Goal: Task Accomplishment & Management: Complete application form

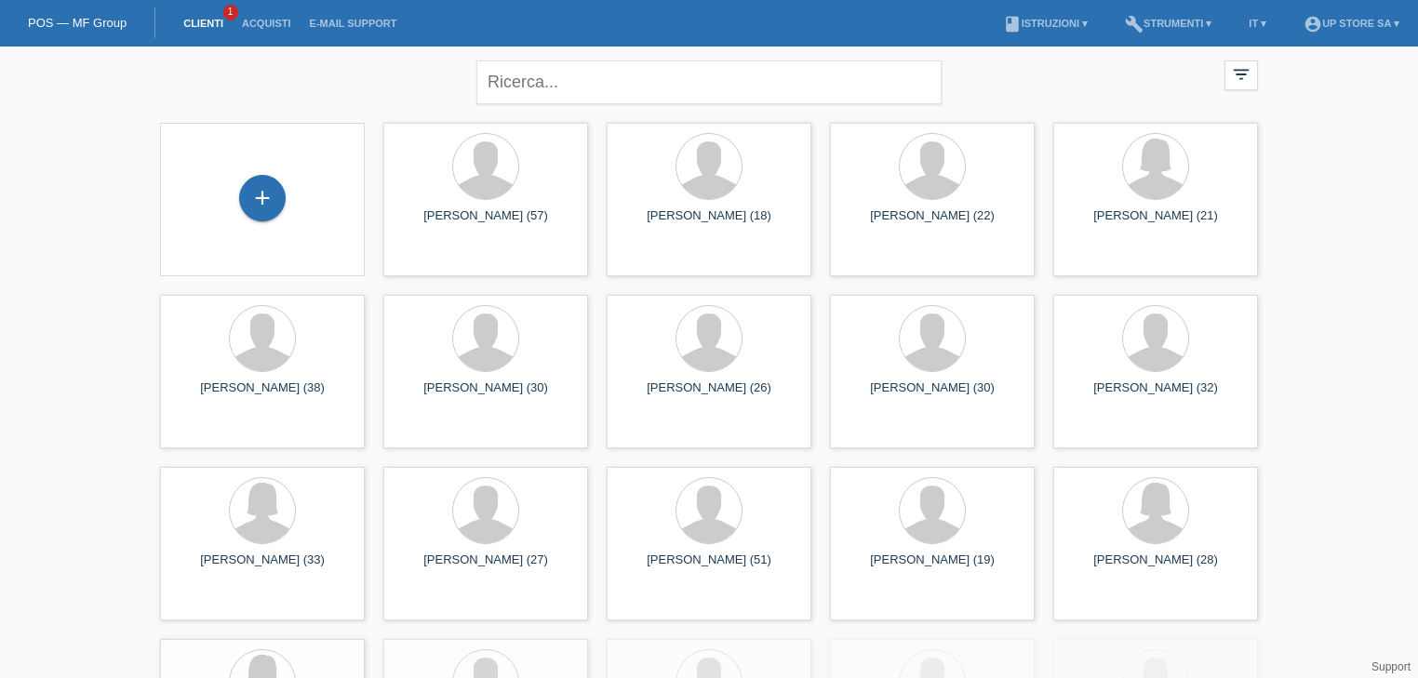
click at [197, 20] on link "Clienti" at bounding box center [203, 23] width 59 height 11
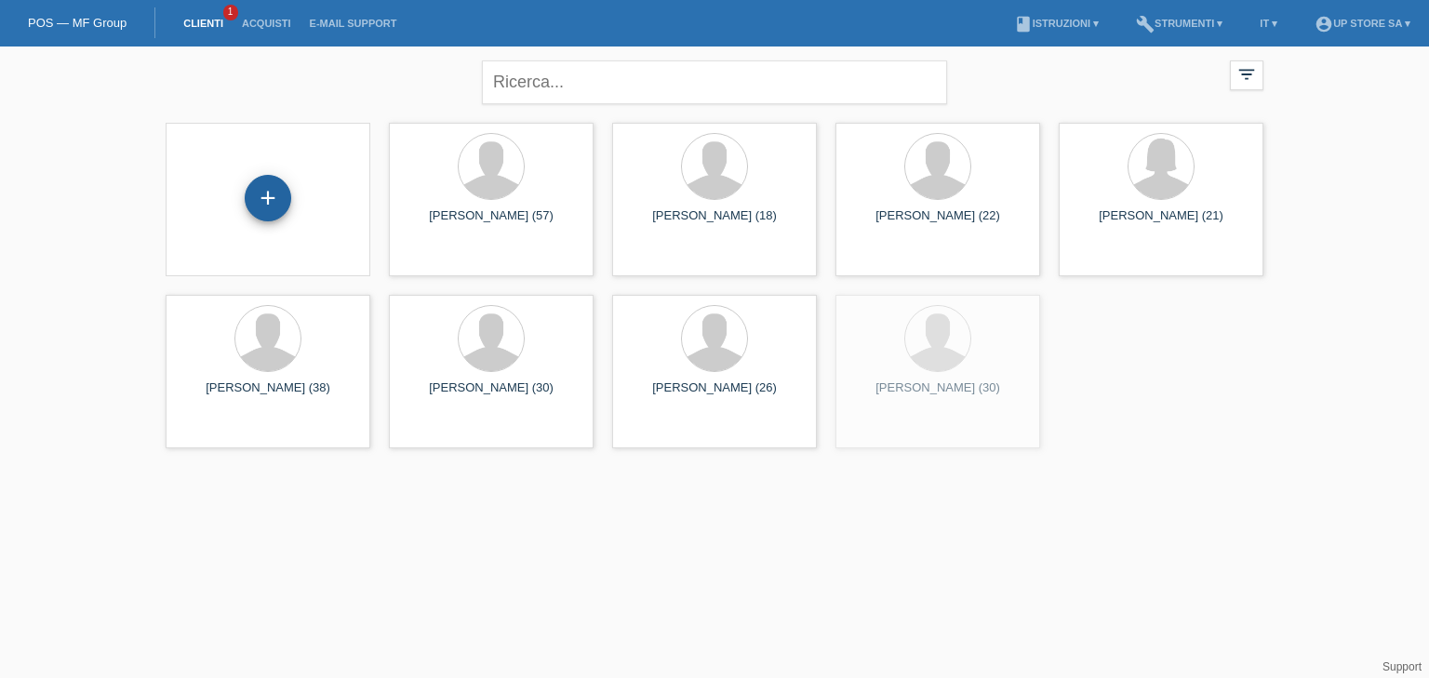
click at [275, 190] on div "+" at bounding box center [268, 198] width 47 height 47
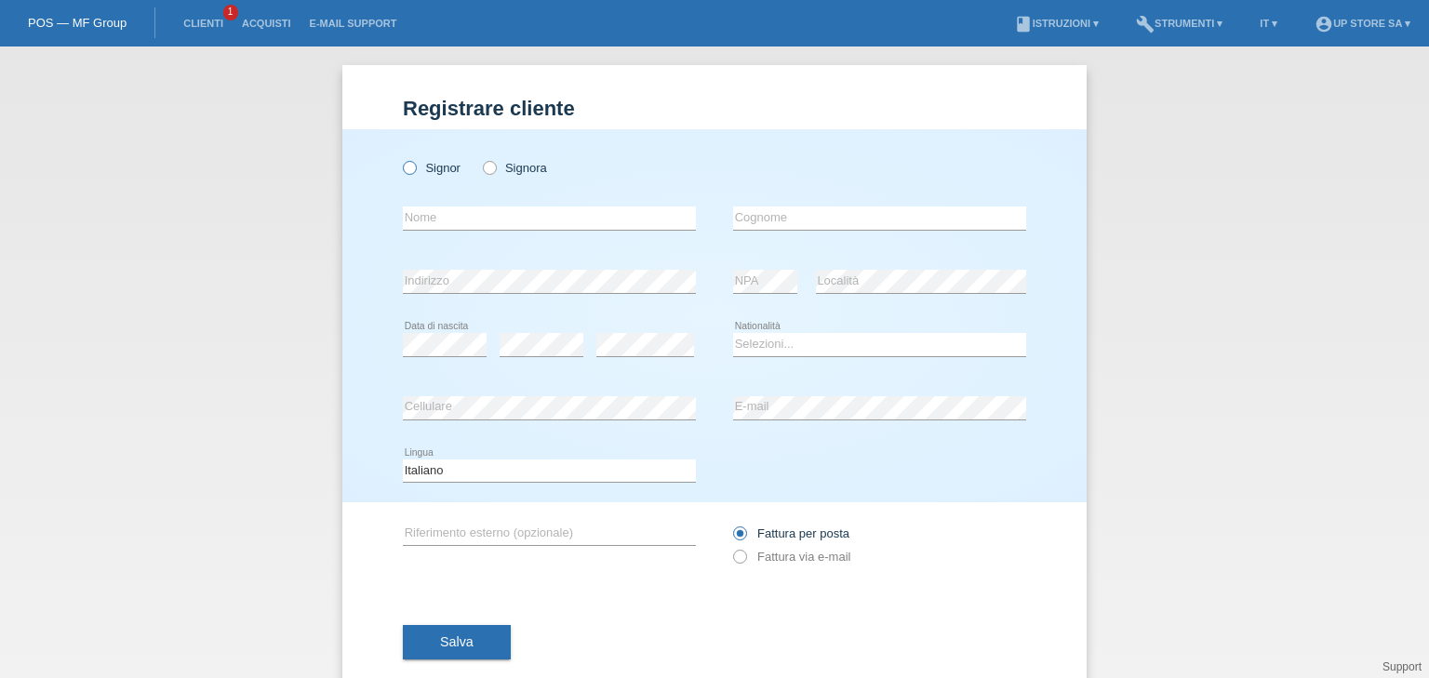
click at [428, 173] on label "Signor" at bounding box center [432, 168] width 58 height 14
click at [415, 173] on input "Signor" at bounding box center [409, 167] width 12 height 12
radio input "true"
click at [449, 200] on div "error Nome" at bounding box center [549, 218] width 293 height 63
click at [457, 209] on input "text" at bounding box center [549, 217] width 293 height 23
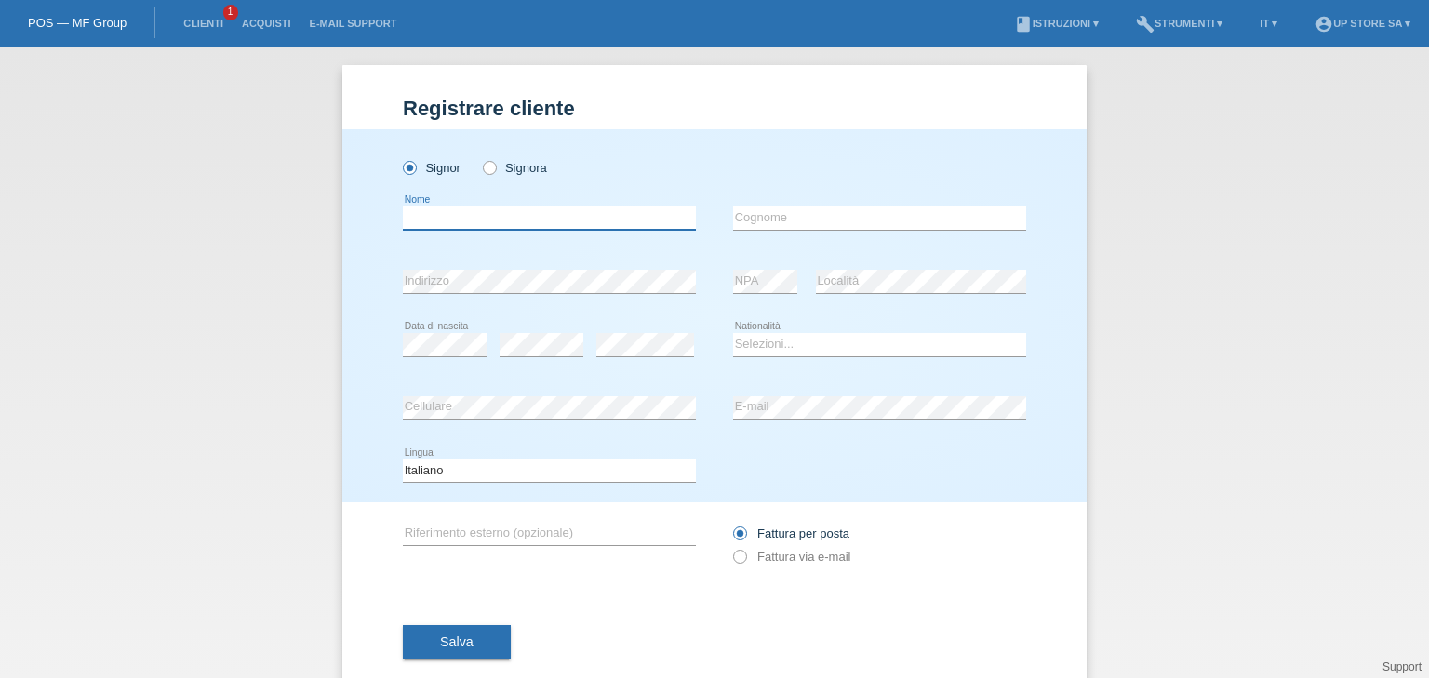
paste input "[PERSON_NAME]"
type input "[PERSON_NAME]"
click at [852, 214] on input "text" at bounding box center [879, 217] width 293 height 23
paste input "[GEOGRAPHIC_DATA]"
type input "[GEOGRAPHIC_DATA]"
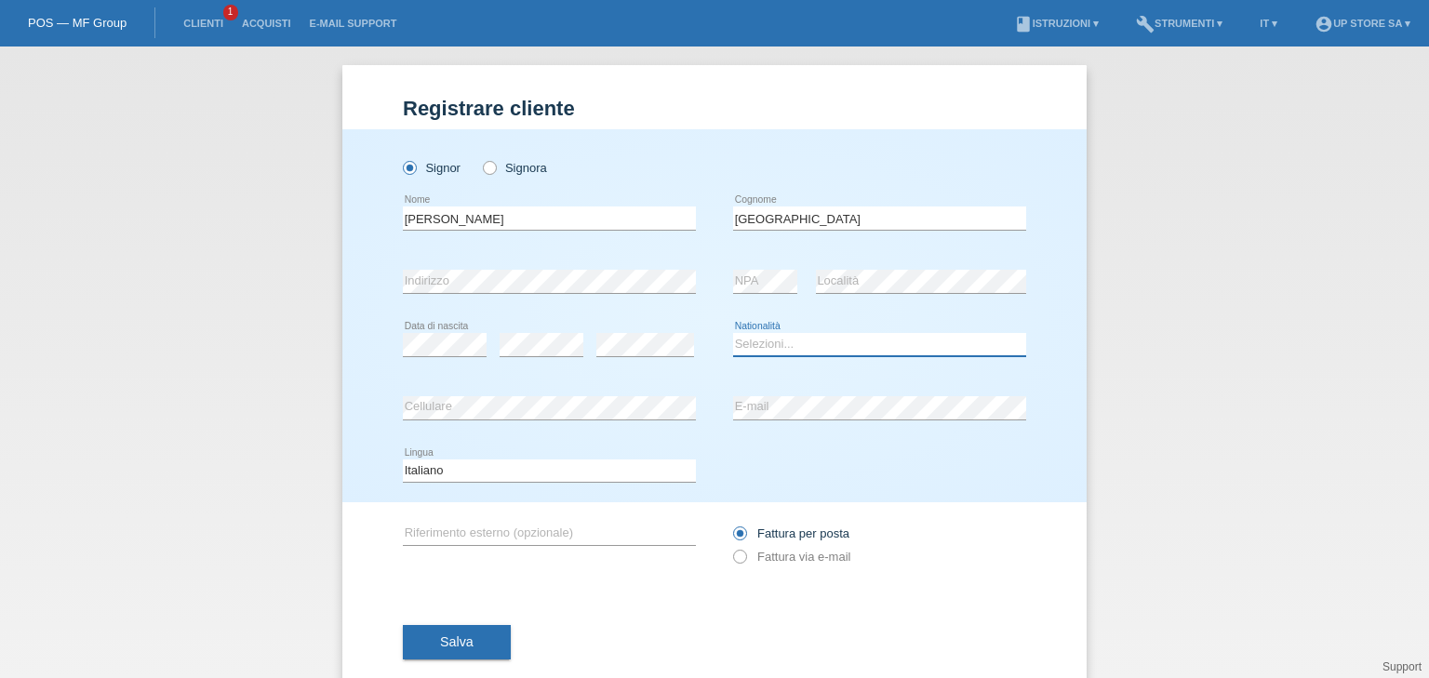
click at [766, 339] on select "Selezioni... Svizzera Austria Germania Liechtenstein ------------ Afghanistan A…" at bounding box center [879, 344] width 293 height 22
select select "CH"
click at [733, 333] on select "Selezioni... Svizzera Austria Germania Liechtenstein ------------ Afghanistan A…" at bounding box center [879, 344] width 293 height 22
click at [779, 561] on label "Fattura via e-mail" at bounding box center [791, 557] width 117 height 14
click at [745, 561] on input "Fattura via e-mail" at bounding box center [739, 561] width 12 height 23
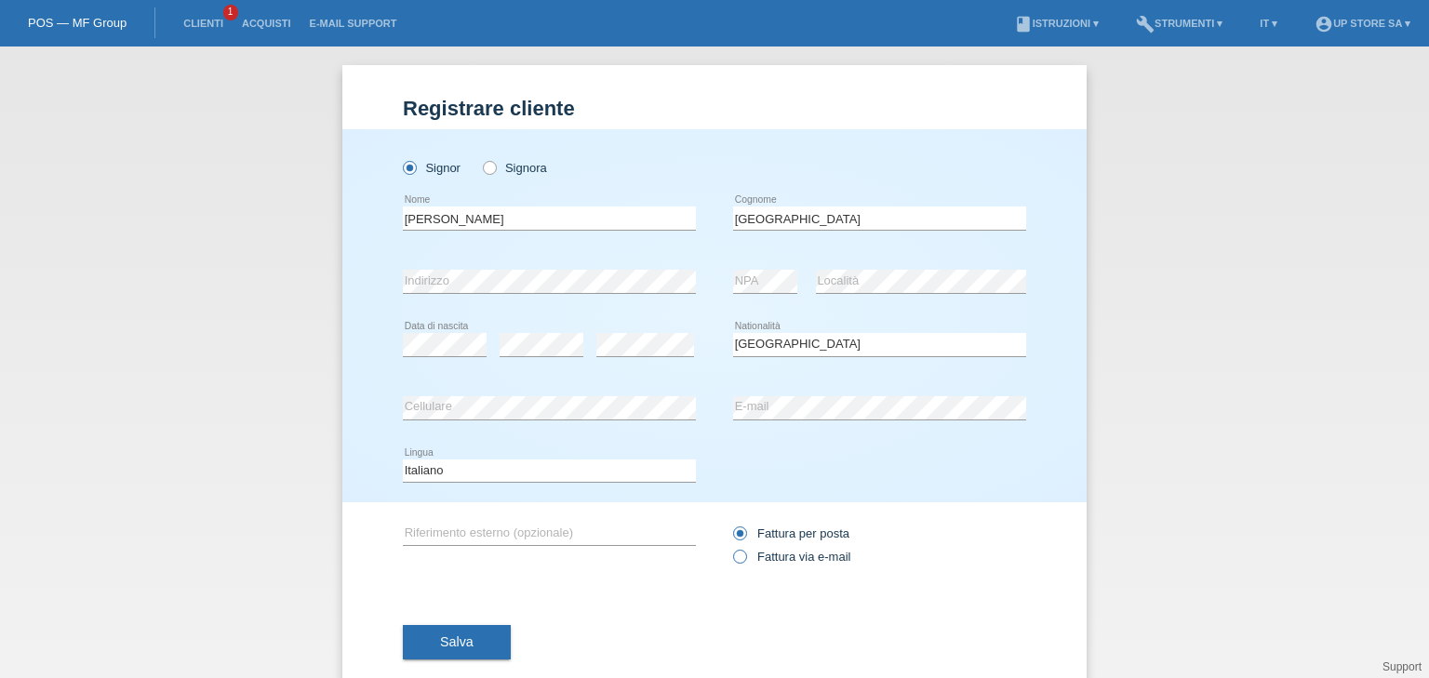
radio input "true"
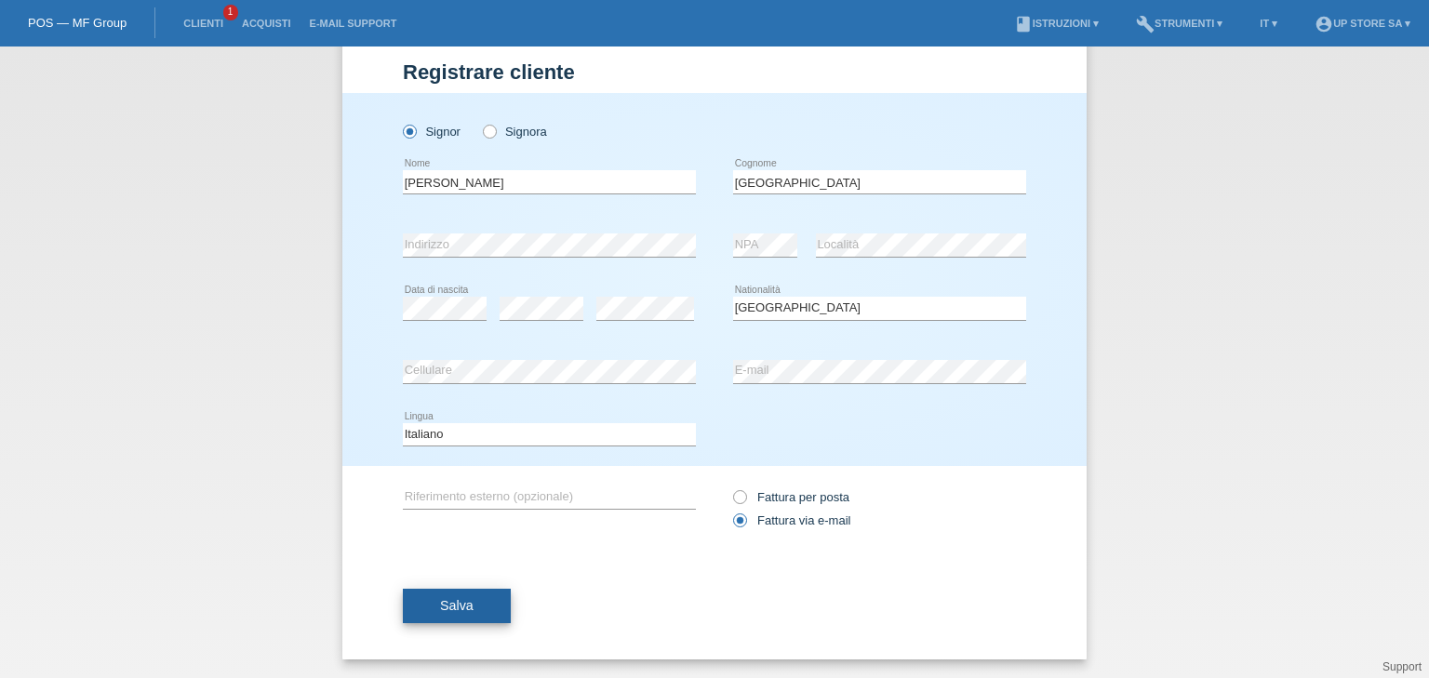
click at [446, 603] on span "Salva" at bounding box center [456, 605] width 33 height 15
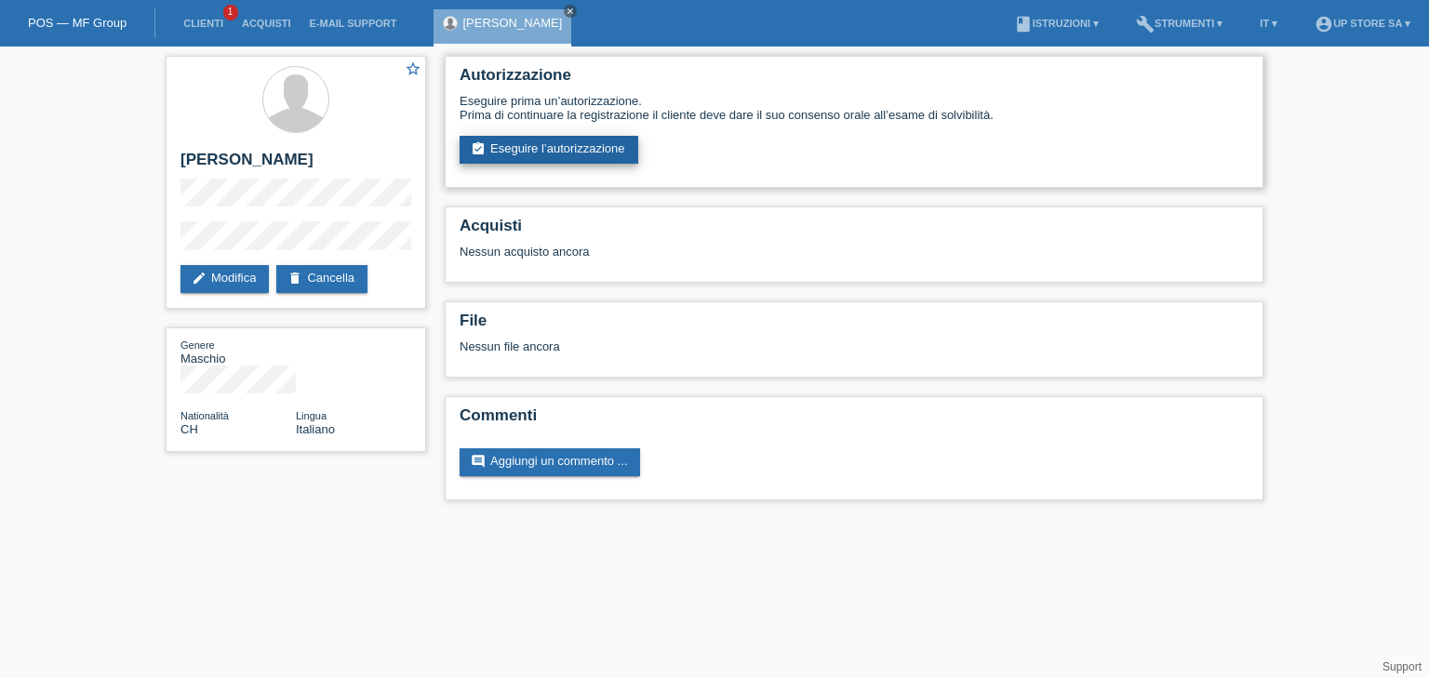
click at [549, 158] on link "assignment_turned_in Eseguire l’autorizzazione" at bounding box center [548, 150] width 179 height 28
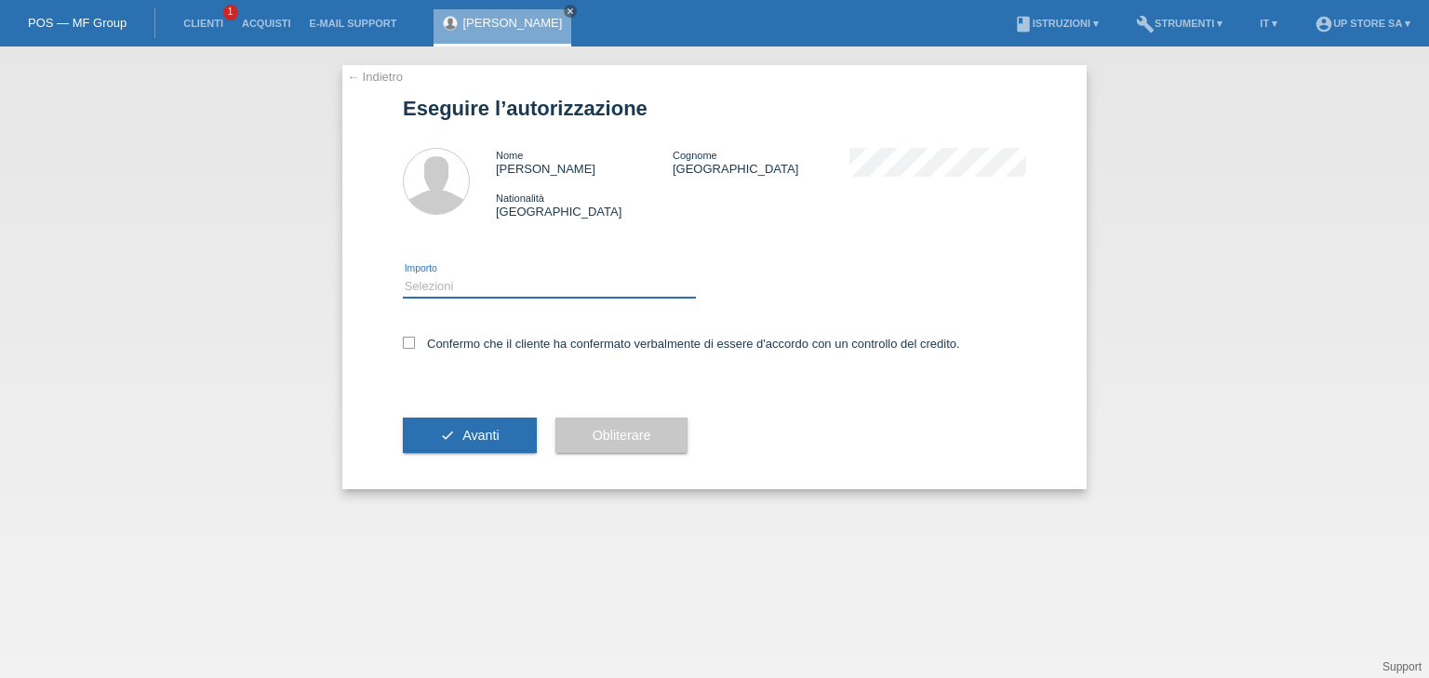
click at [503, 281] on select "Selezioni CHF 1.00 - CHF 499.00 CHF 500.00 - CHF 1'999.00 CHF 2'000.00 - CHF 6'…" at bounding box center [549, 286] width 293 height 22
select select "2"
click at [403, 275] on select "Selezioni CHF 1.00 - CHF 499.00 CHF 500.00 - CHF 1'999.00 CHF 2'000.00 - CHF 6'…" at bounding box center [549, 286] width 293 height 22
click at [464, 346] on label "Confermo che il cliente ha confermato verbalmente di essere d'accordo con un co…" at bounding box center [681, 344] width 557 height 14
click at [415, 346] on input "Confermo che il cliente ha confermato verbalmente di essere d'accordo con un co…" at bounding box center [409, 343] width 12 height 12
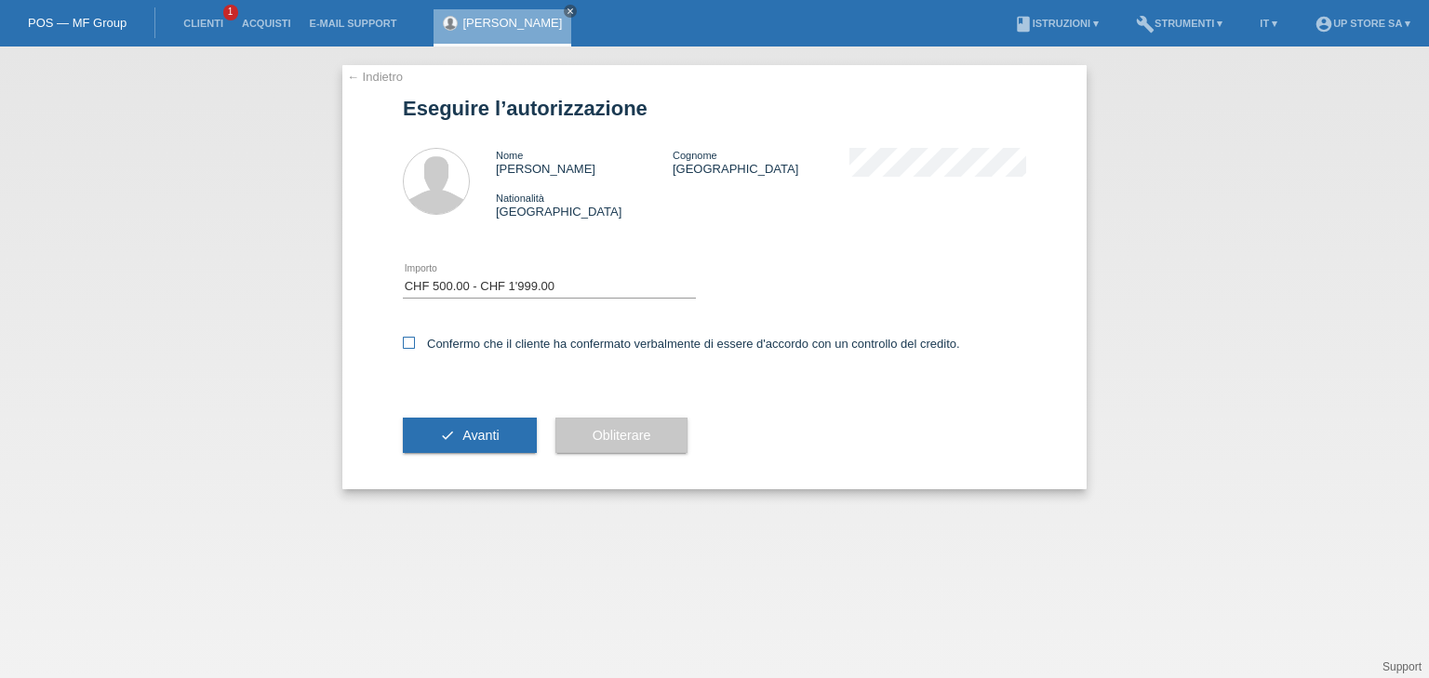
checkbox input "true"
click at [479, 435] on span "Avanti" at bounding box center [480, 435] width 36 height 15
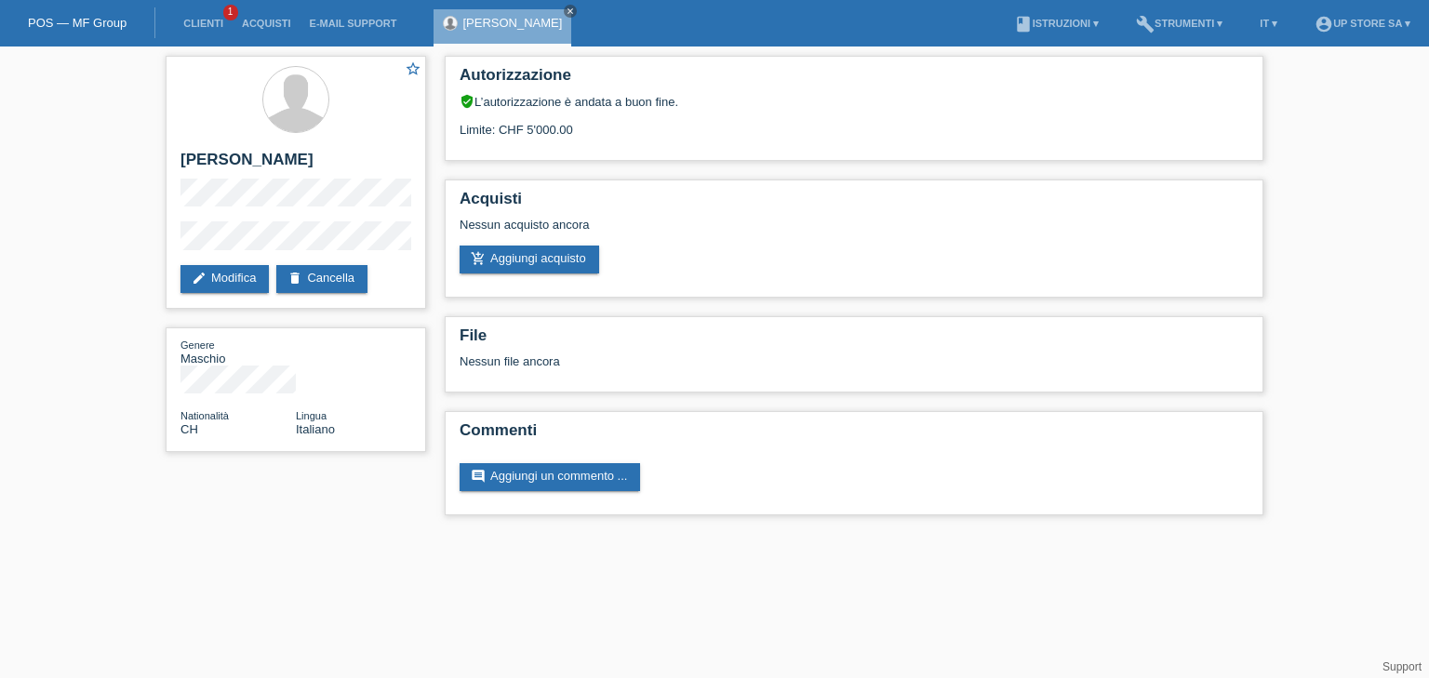
drag, startPoint x: 592, startPoint y: 123, endPoint x: 435, endPoint y: 122, distance: 156.3
click at [440, 122] on div "Autorizzazione verified_user L’autorizzazione è andata a buon fine. Limite: CHF…" at bounding box center [853, 290] width 837 height 487
